Goal: Transaction & Acquisition: Purchase product/service

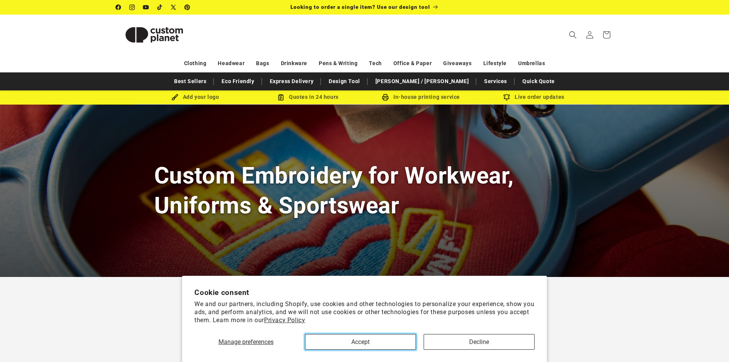
click at [356, 341] on button "Accept" at bounding box center [360, 342] width 111 height 16
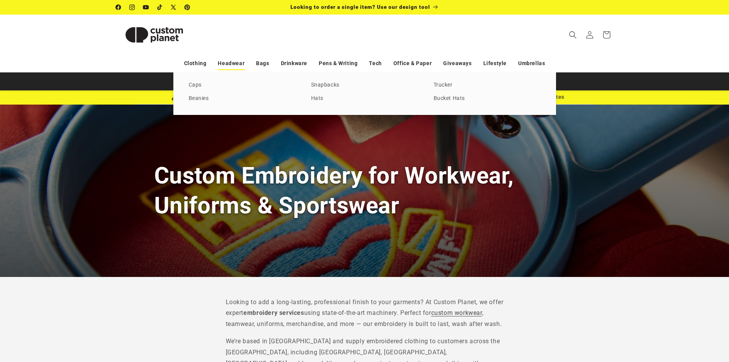
click at [234, 60] on link "Headwear" at bounding box center [231, 63] width 27 height 13
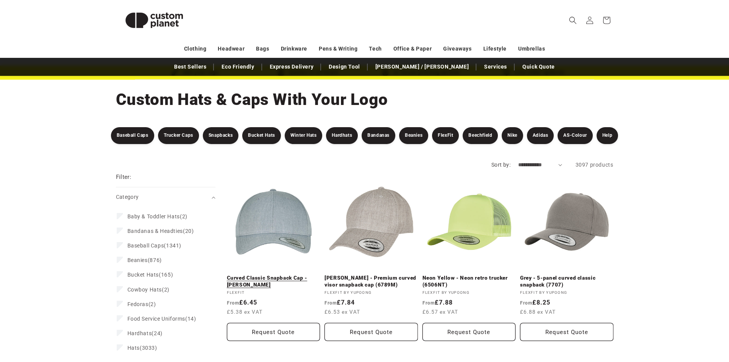
scroll to position [38, 0]
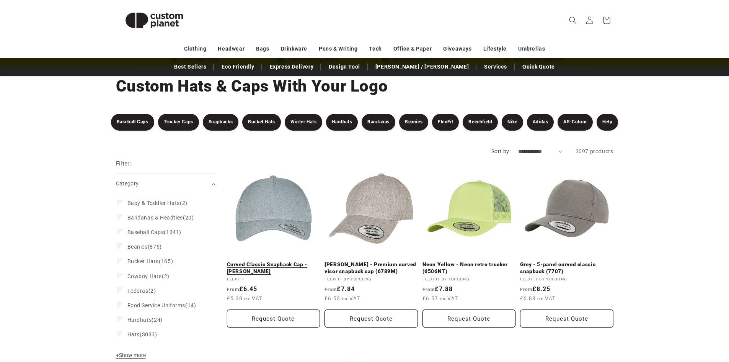
click at [273, 261] on link "Curved Classic Snapback Cap - [PERSON_NAME]" at bounding box center [273, 267] width 93 height 13
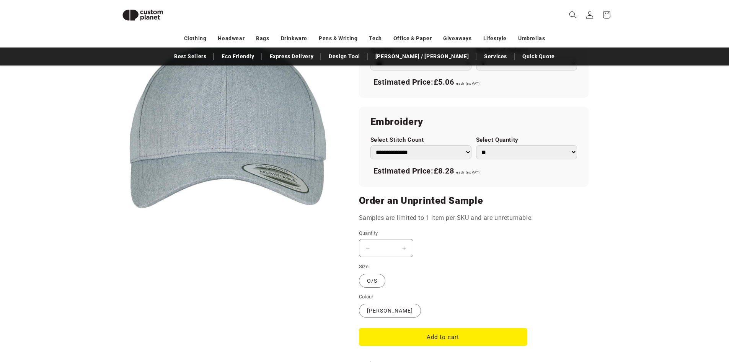
scroll to position [526, 0]
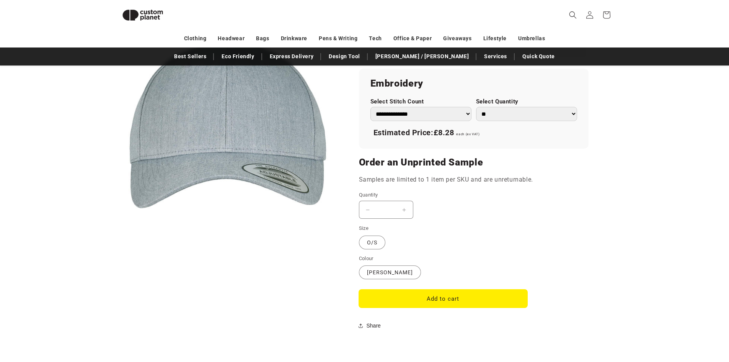
click at [472, 296] on button "Add to cart" at bounding box center [443, 298] width 168 height 18
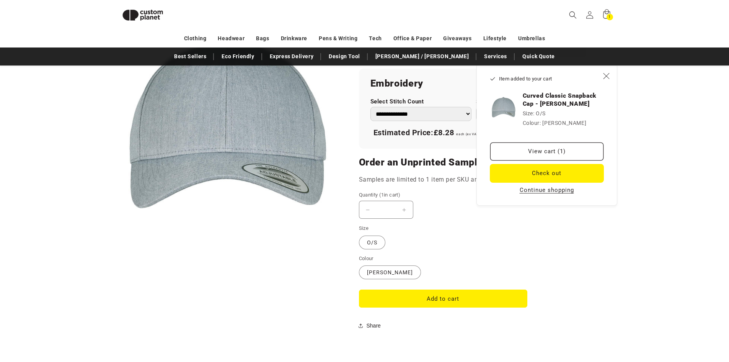
click at [560, 173] on button "Check out" at bounding box center [546, 173] width 113 height 18
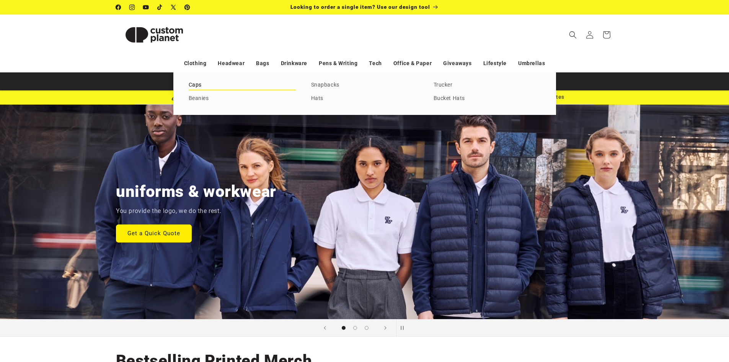
click at [198, 88] on link "Caps" at bounding box center [242, 85] width 107 height 10
